Goal: Find specific page/section: Find specific page/section

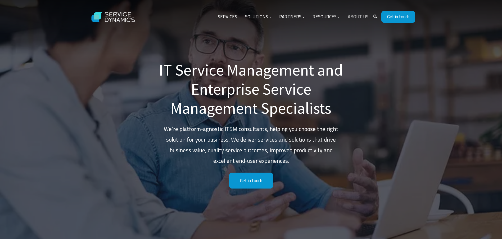
click at [350, 16] on link "About Us" at bounding box center [358, 17] width 29 height 13
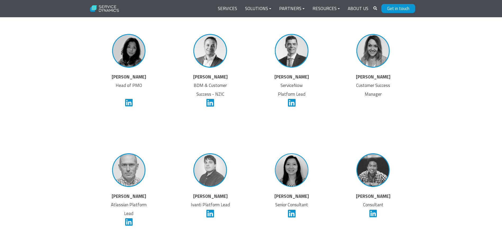
scroll to position [1111, 0]
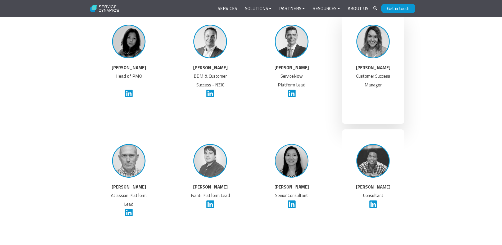
click at [363, 38] on img at bounding box center [373, 41] width 40 height 40
click at [368, 77] on p "Clare Aitcheson Customer Success Manager" at bounding box center [373, 80] width 40 height 34
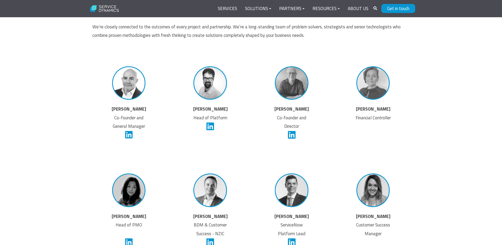
scroll to position [953, 0]
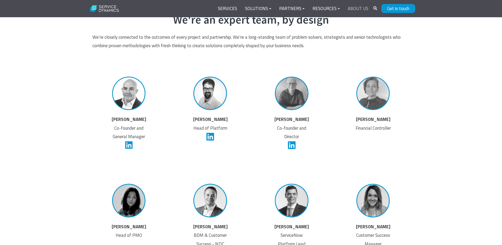
click at [350, 9] on link "About Us" at bounding box center [358, 8] width 29 height 13
